Goal: Task Accomplishment & Management: Manage account settings

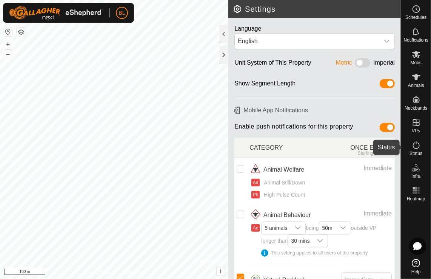
click at [418, 147] on icon at bounding box center [416, 145] width 9 height 9
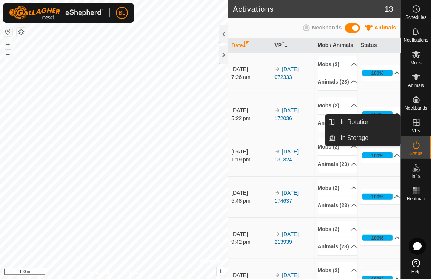
click at [416, 121] on icon at bounding box center [416, 122] width 7 height 7
click at [361, 122] on link "In Rotation" at bounding box center [369, 121] width 65 height 15
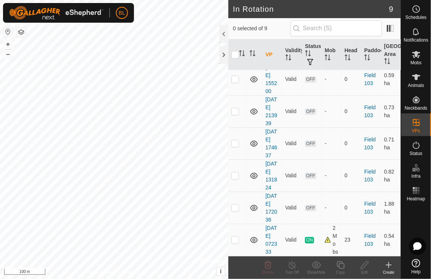
scroll to position [188, 0]
click at [255, 203] on icon at bounding box center [254, 207] width 9 height 9
click at [257, 203] on icon at bounding box center [254, 207] width 9 height 9
click at [255, 205] on icon at bounding box center [255, 208] width 8 height 6
click at [254, 171] on icon at bounding box center [254, 175] width 9 height 9
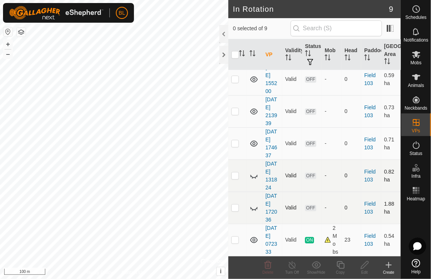
click at [254, 171] on icon at bounding box center [254, 175] width 9 height 9
click at [254, 203] on icon at bounding box center [254, 207] width 9 height 9
click at [235, 108] on p-checkbox at bounding box center [236, 111] width 8 height 6
checkbox input "true"
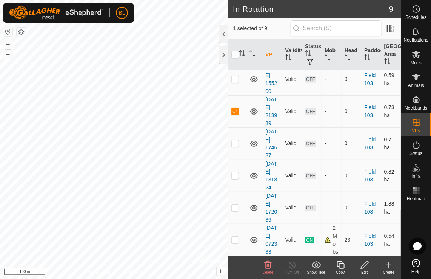
click at [234, 140] on p-checkbox at bounding box center [236, 143] width 8 height 6
checkbox input "true"
click at [236, 172] on p-checkbox at bounding box center [236, 175] width 8 height 6
checkbox input "true"
click at [237, 204] on p-checkbox at bounding box center [236, 207] width 8 height 6
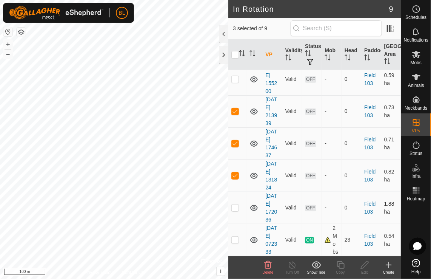
checkbox input "true"
click at [270, 265] on icon at bounding box center [268, 264] width 9 height 9
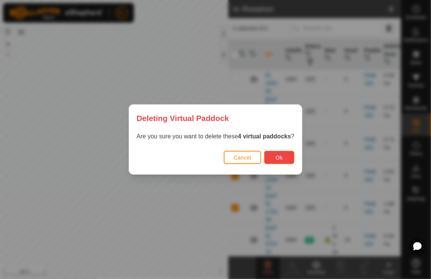
click at [278, 157] on span "Ok" at bounding box center [279, 158] width 7 height 6
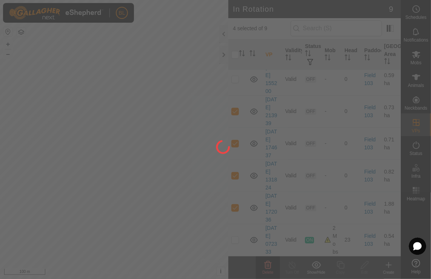
checkbox input "false"
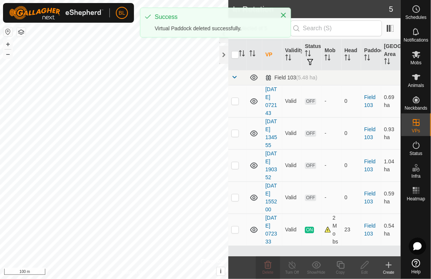
scroll to position [0, 0]
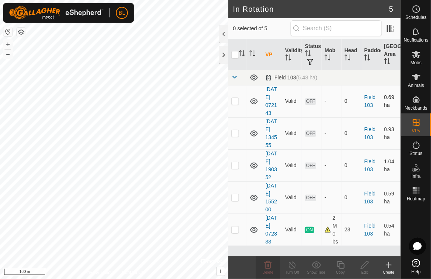
click at [235, 104] on p-checkbox at bounding box center [236, 101] width 8 height 6
checkbox input "true"
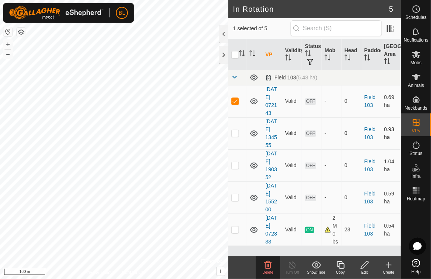
click at [233, 136] on p-checkbox at bounding box center [236, 133] width 8 height 6
checkbox input "true"
click at [235, 168] on p-checkbox at bounding box center [236, 165] width 8 height 6
checkbox input "true"
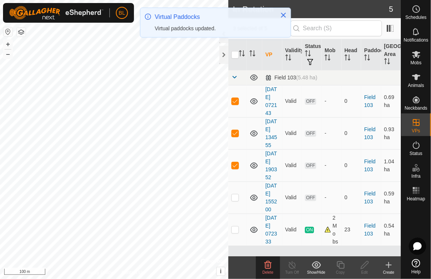
click at [237, 213] on td at bounding box center [238, 197] width 18 height 32
checkbox input "true"
click at [271, 264] on icon at bounding box center [268, 265] width 7 height 8
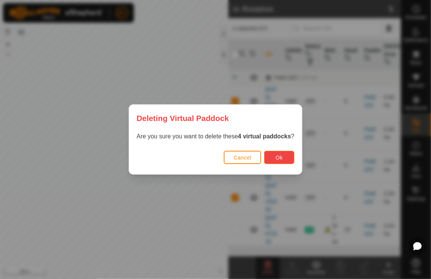
click at [278, 156] on span "Ok" at bounding box center [279, 158] width 7 height 6
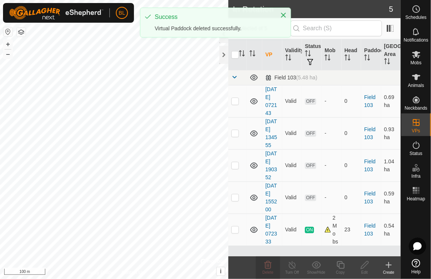
checkbox input "false"
